Goal: Task Accomplishment & Management: Use online tool/utility

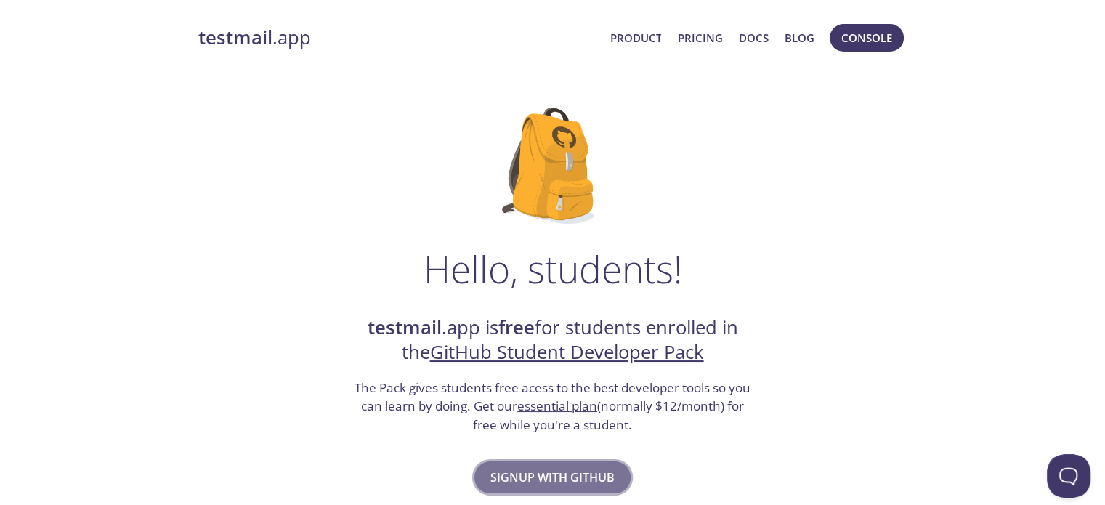
click at [535, 470] on span "Signup with GitHub" at bounding box center [553, 477] width 124 height 20
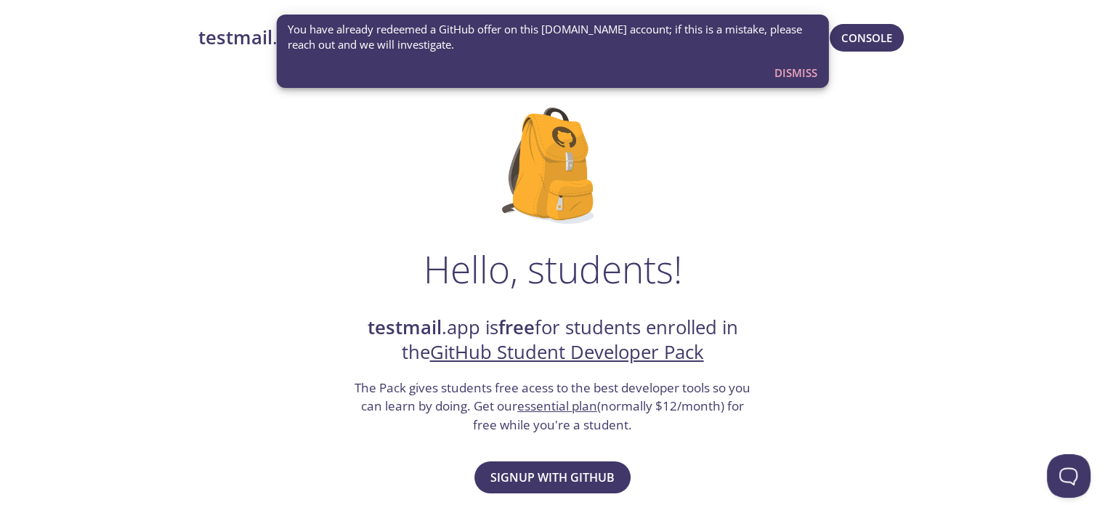
click at [802, 75] on span "Dismiss" at bounding box center [796, 72] width 43 height 19
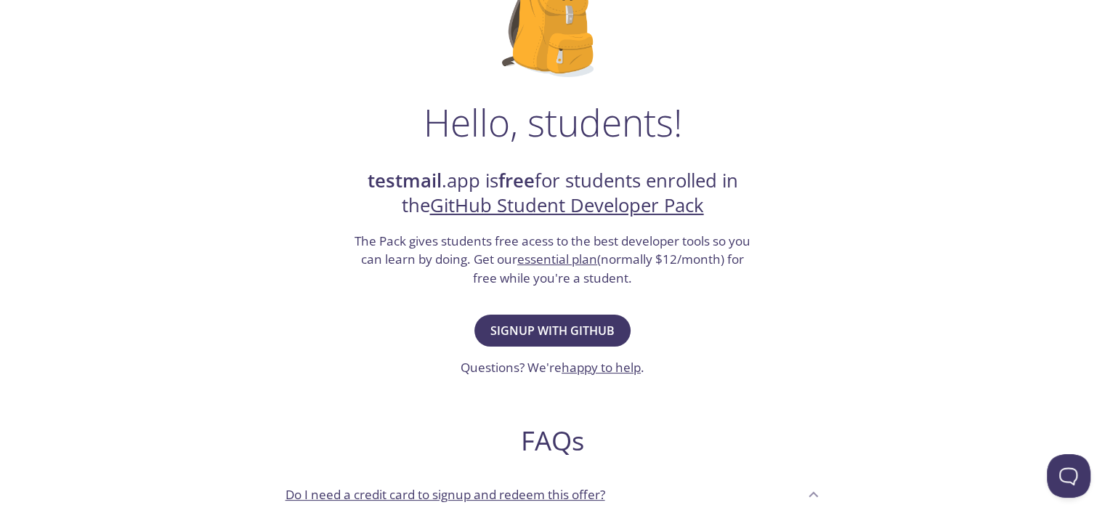
scroll to position [242, 0]
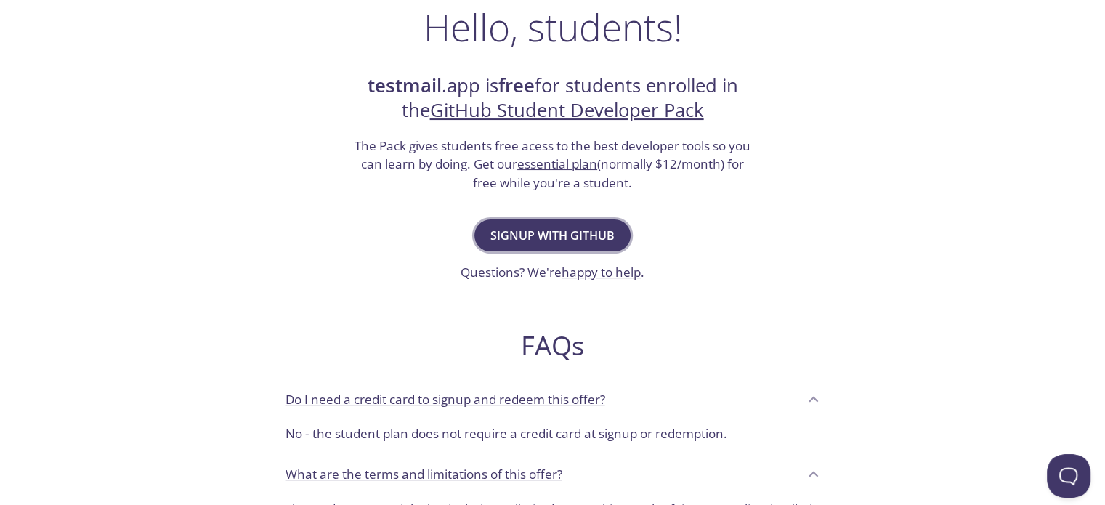
click at [541, 219] on button "Signup with GitHub" at bounding box center [553, 235] width 156 height 32
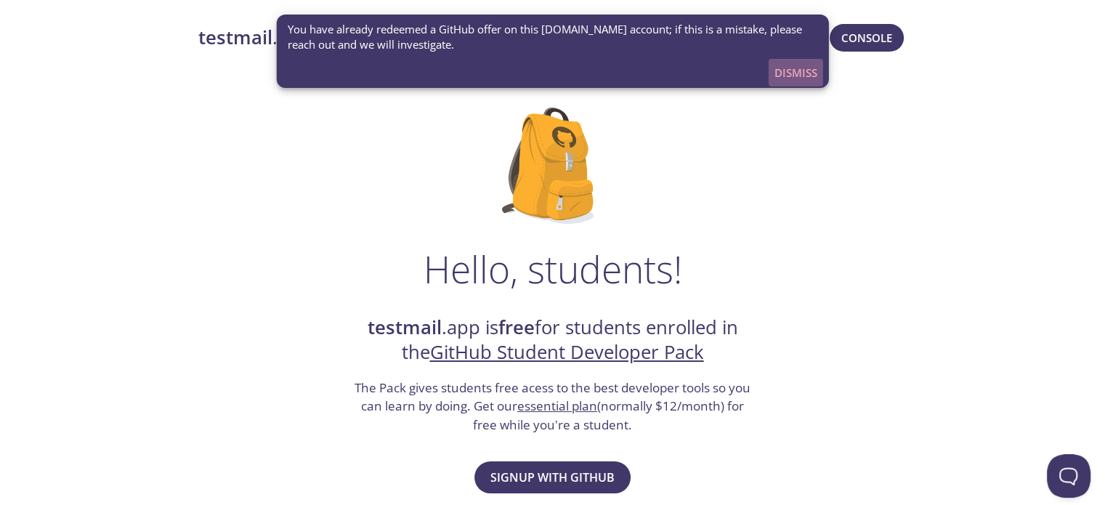
click at [808, 75] on span "Dismiss" at bounding box center [796, 72] width 43 height 19
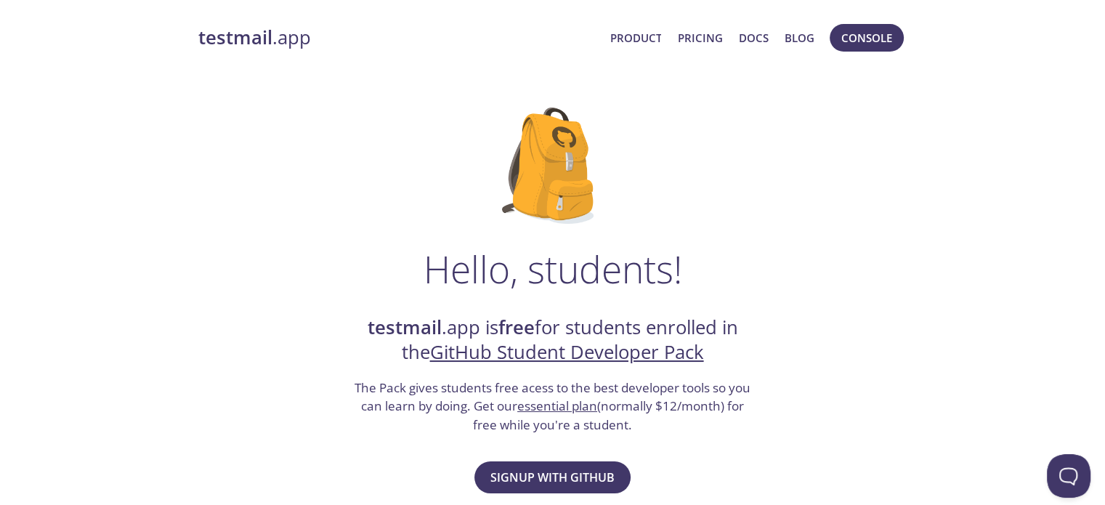
click at [233, 33] on strong "testmail" at bounding box center [235, 37] width 74 height 25
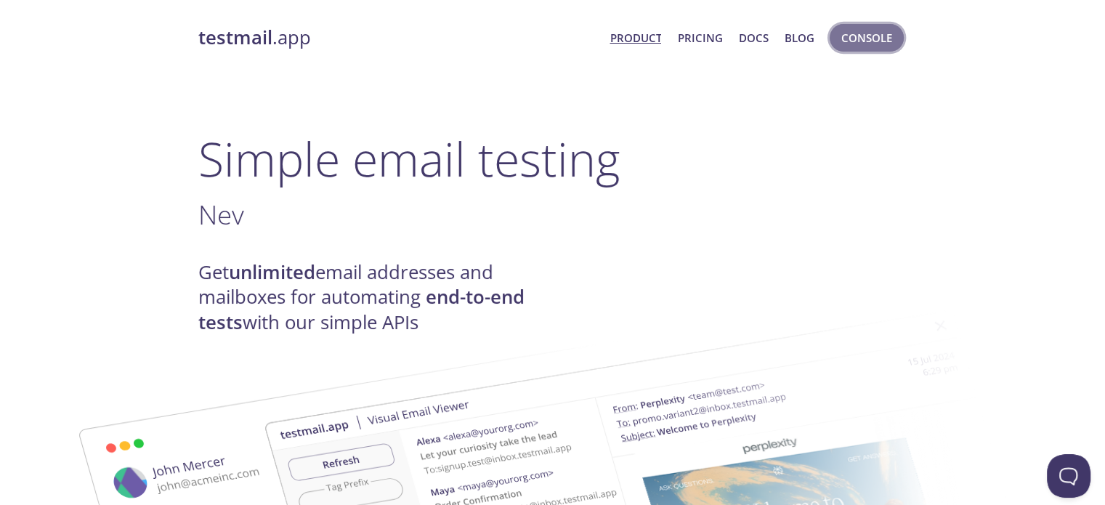
click at [873, 40] on span "Console" at bounding box center [867, 37] width 51 height 19
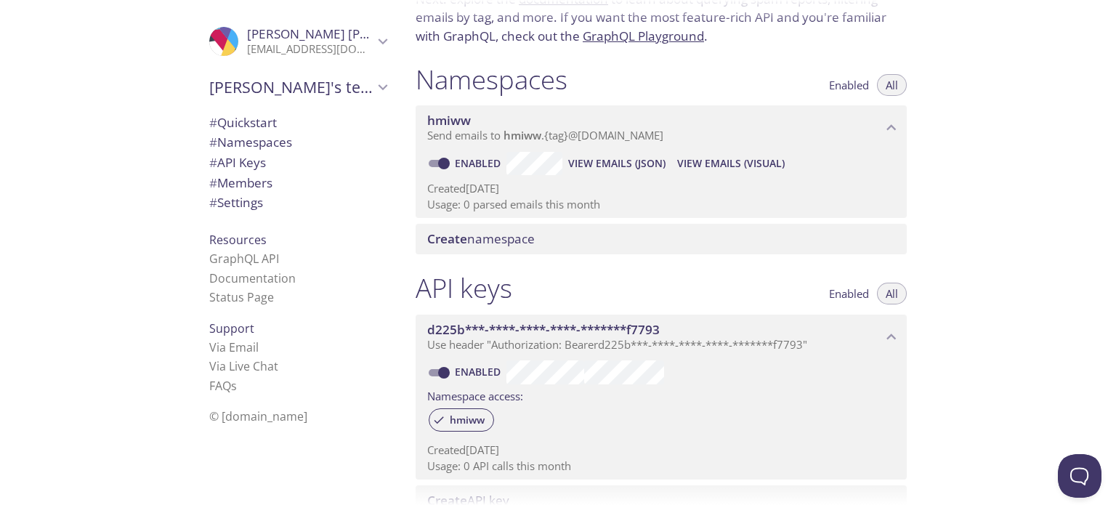
scroll to position [242, 0]
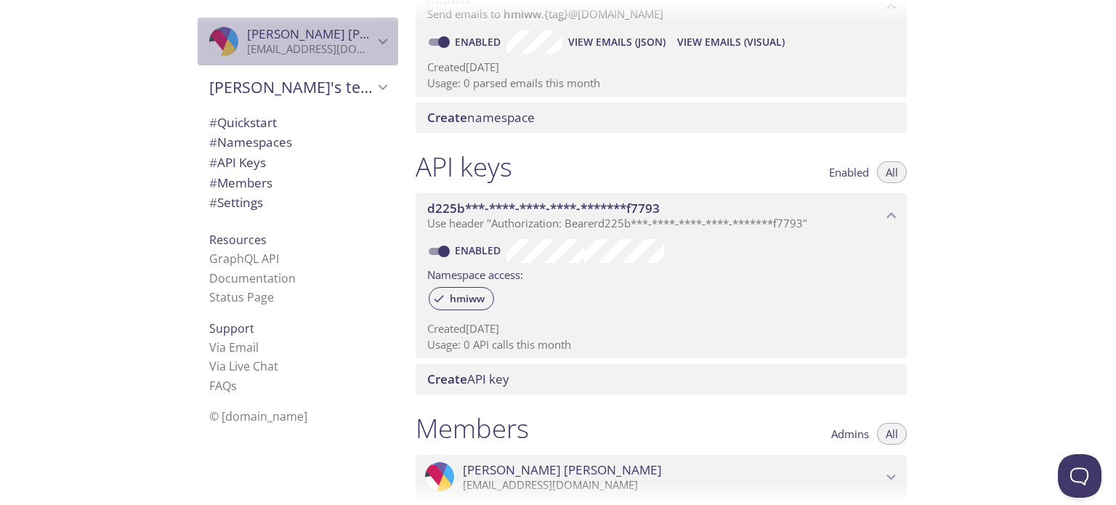
click at [296, 40] on span "[PERSON_NAME]" at bounding box center [346, 33] width 199 height 17
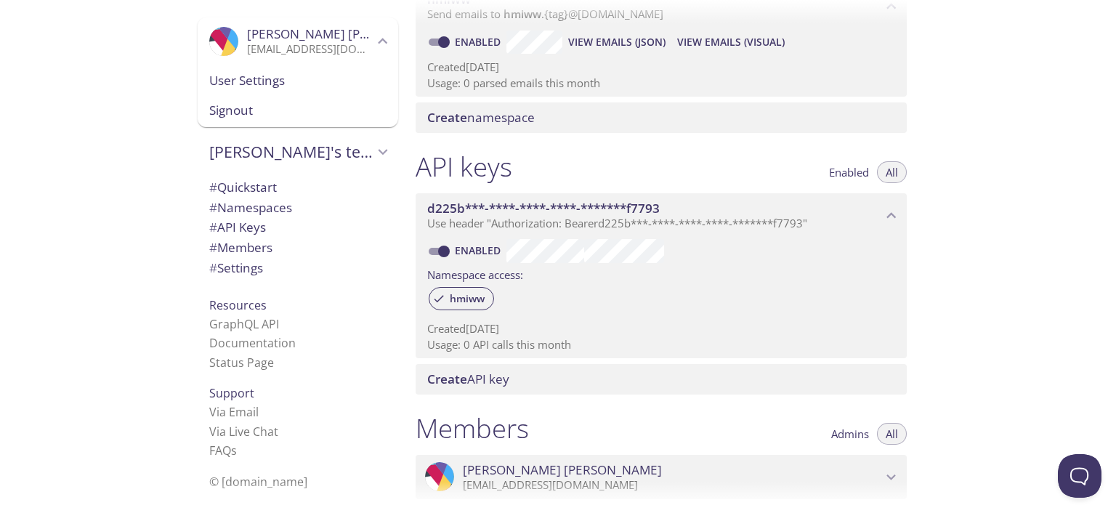
click at [1009, 219] on div "Quickstart Send a test email to [EMAIL_ADDRESS][DOMAIN_NAME] and then click her…" at bounding box center [760, 252] width 712 height 505
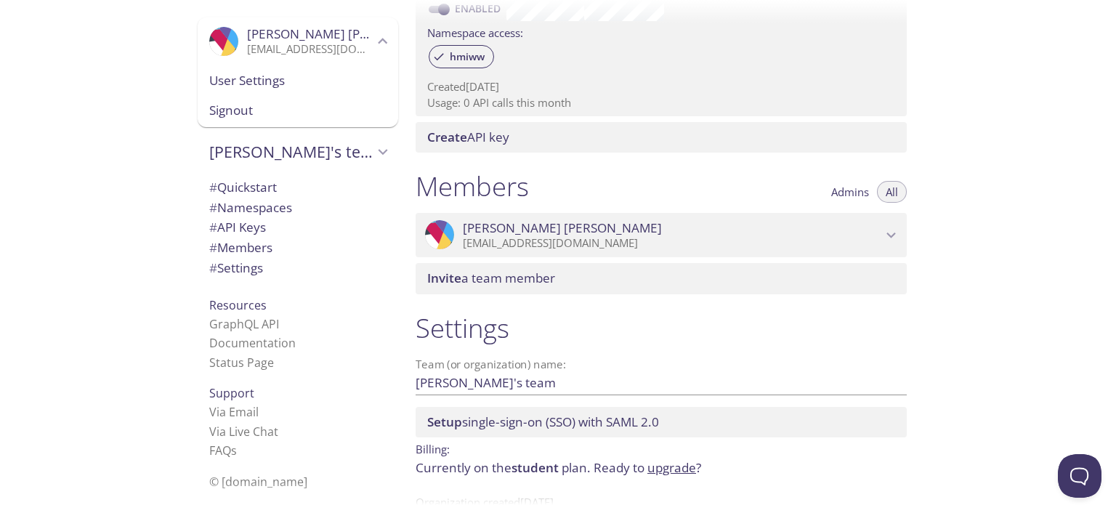
scroll to position [528, 0]
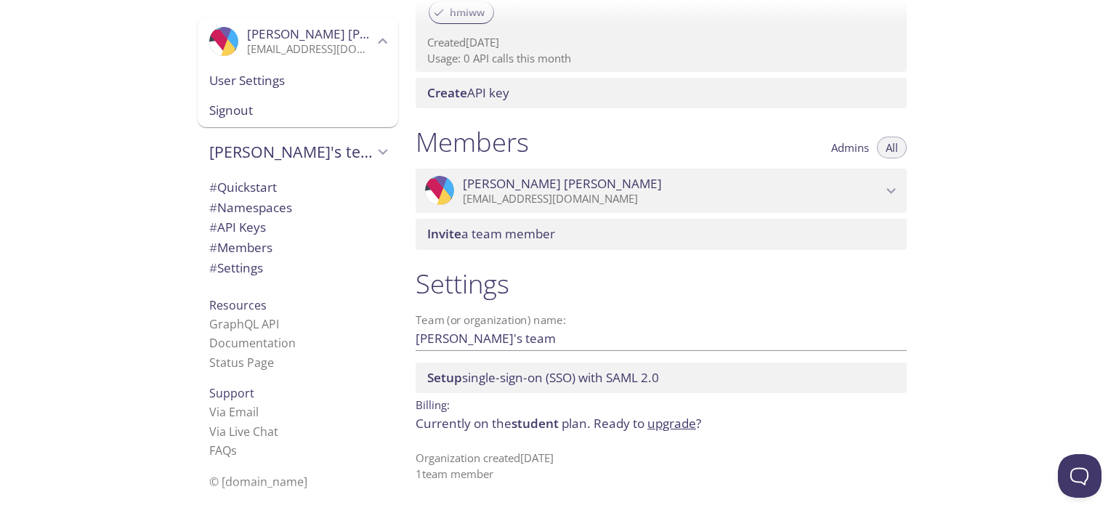
click at [265, 235] on span "# API Keys" at bounding box center [297, 227] width 177 height 19
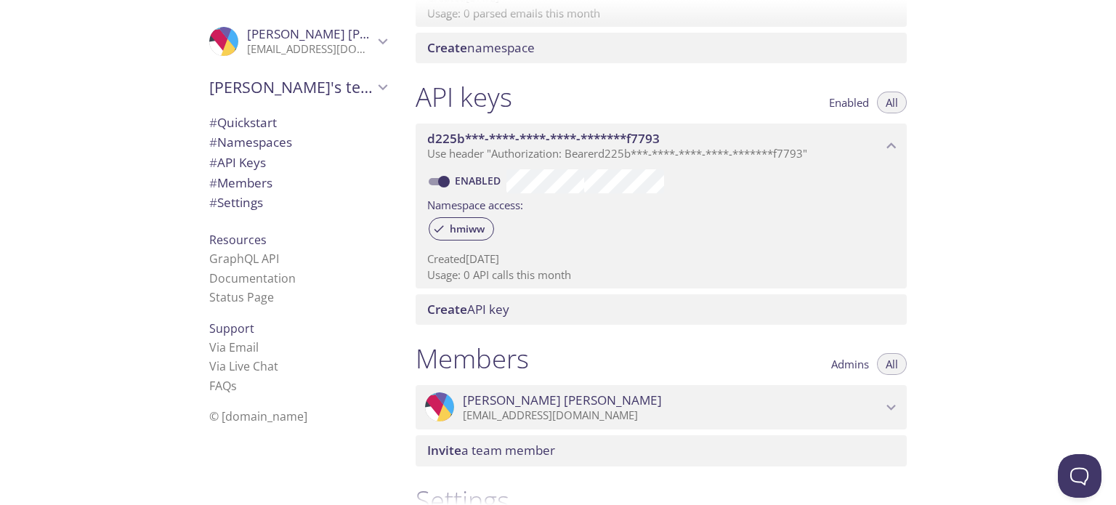
scroll to position [271, 0]
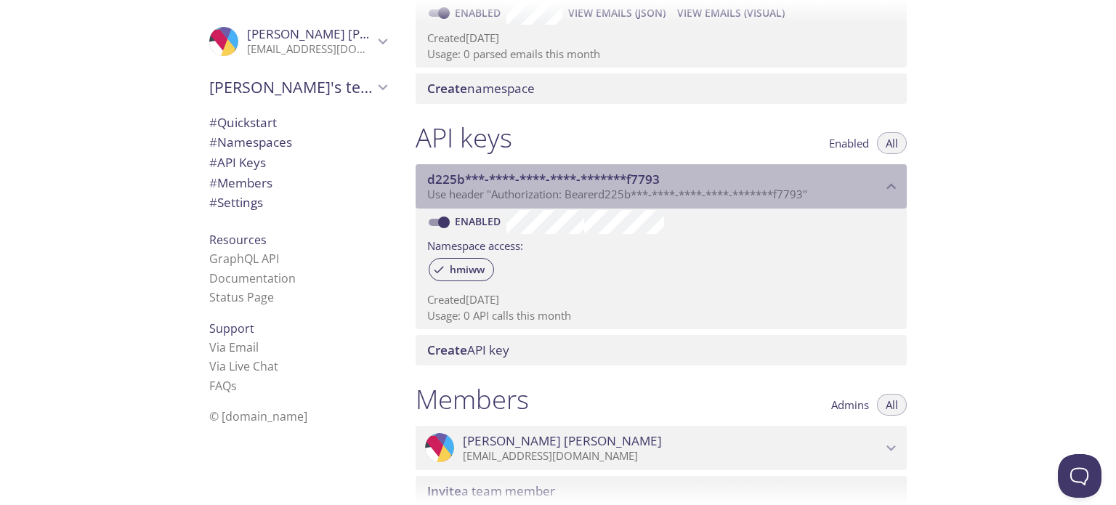
click at [587, 195] on span "Use header "Authorization: Bearer d225b***-****-****-****-*******f7793 "" at bounding box center [617, 194] width 380 height 15
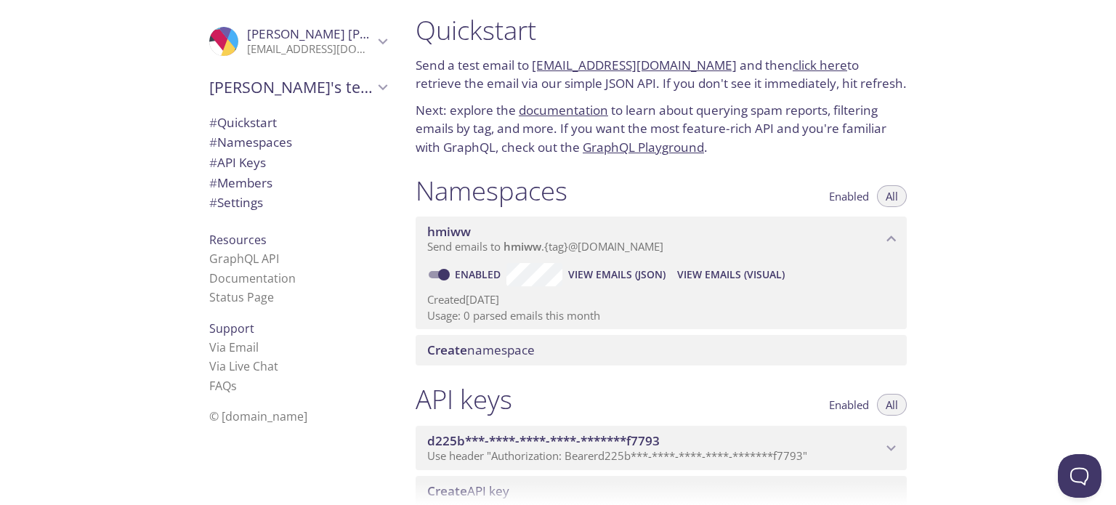
scroll to position [0, 0]
